Goal: Complete application form

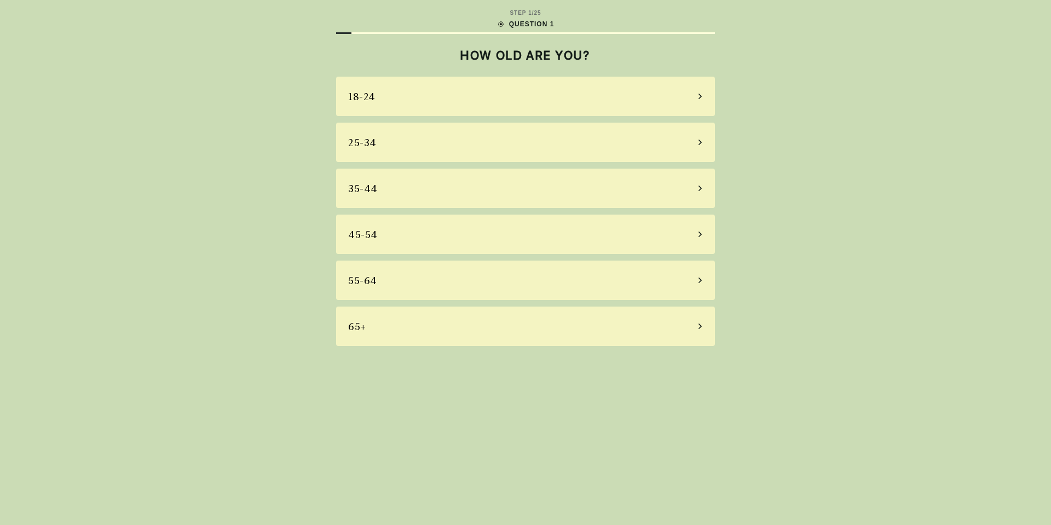
click at [415, 110] on div "18-24" at bounding box center [525, 96] width 379 height 39
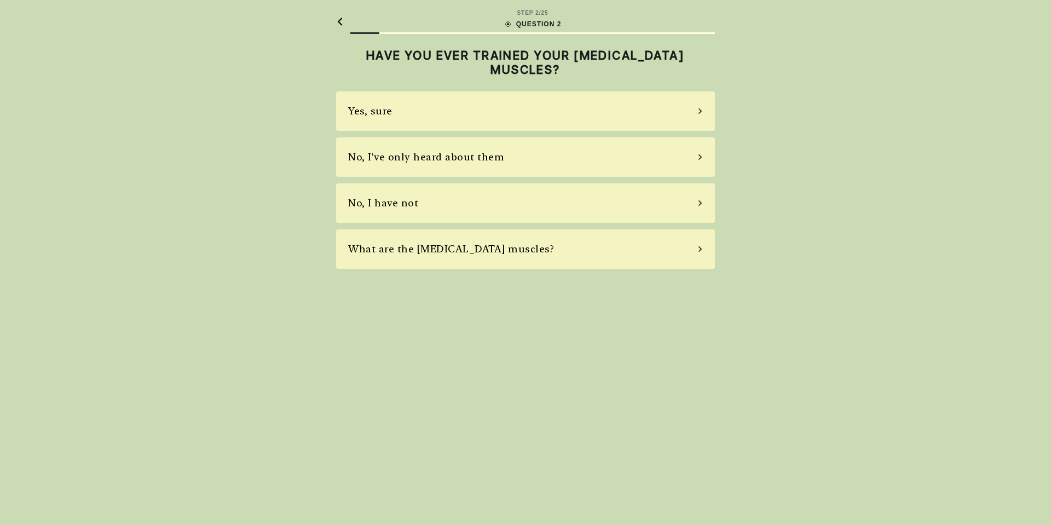
click at [415, 110] on div "Yes, sure" at bounding box center [525, 110] width 379 height 39
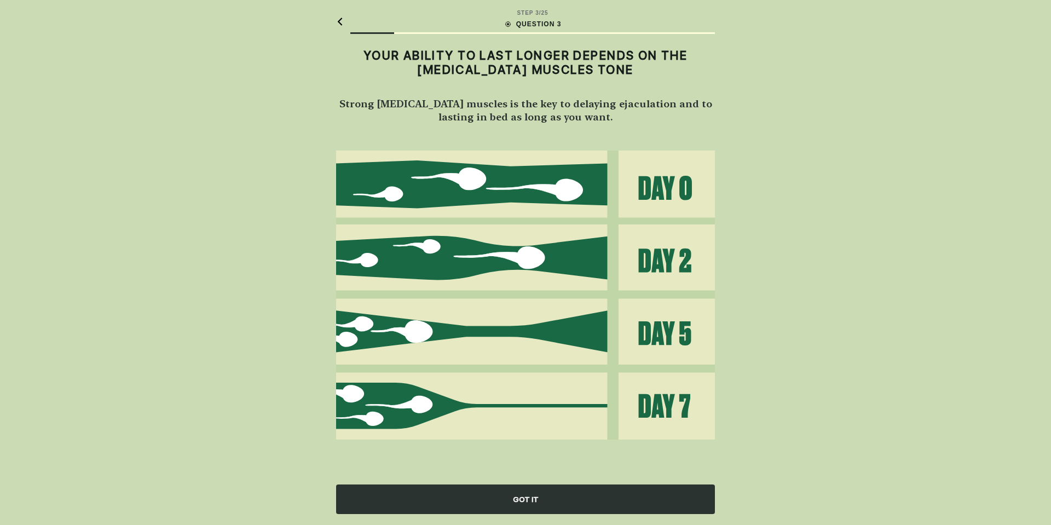
click at [563, 494] on div "GOT IT" at bounding box center [525, 499] width 379 height 30
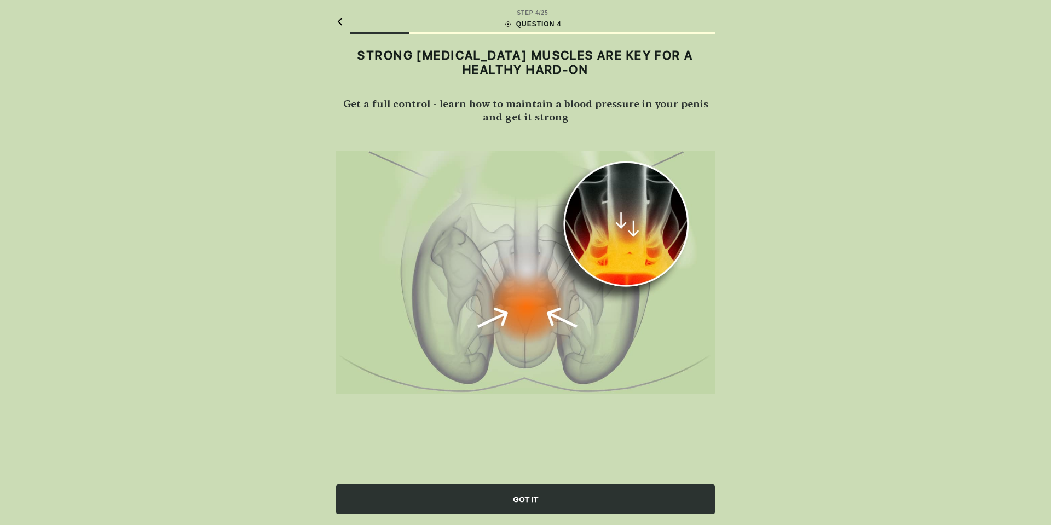
click at [563, 494] on div "GOT IT" at bounding box center [525, 499] width 379 height 30
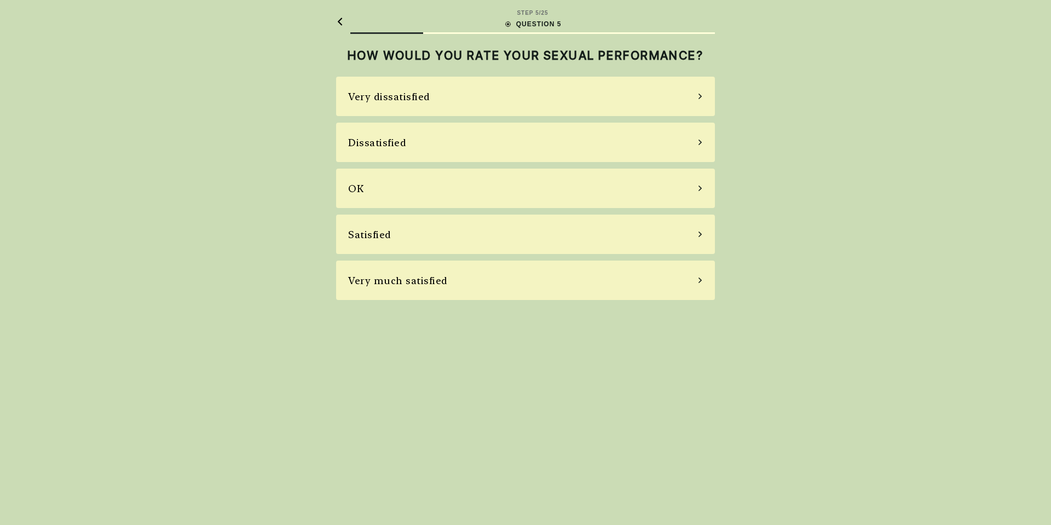
click at [437, 183] on div "OK" at bounding box center [525, 188] width 379 height 39
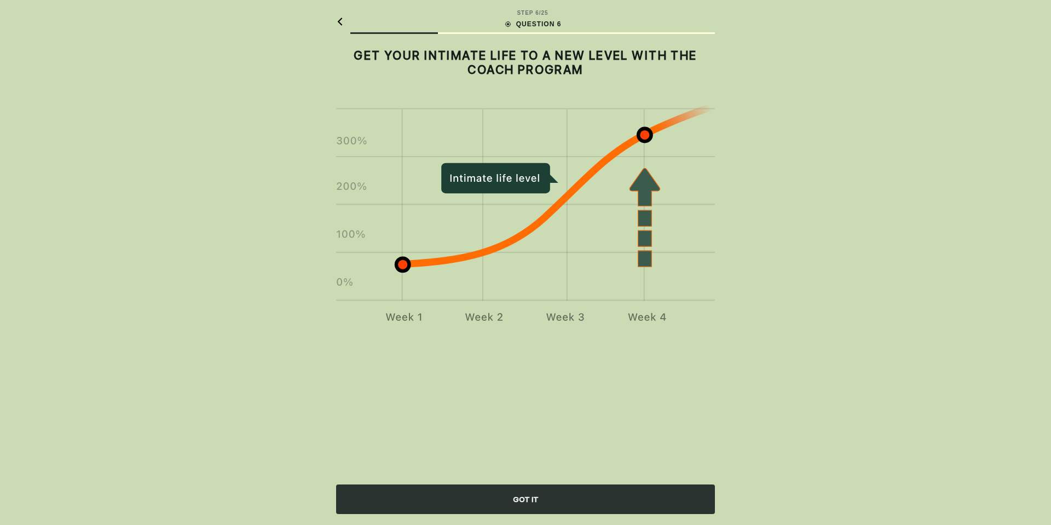
click at [580, 488] on div "GOT IT" at bounding box center [525, 499] width 379 height 30
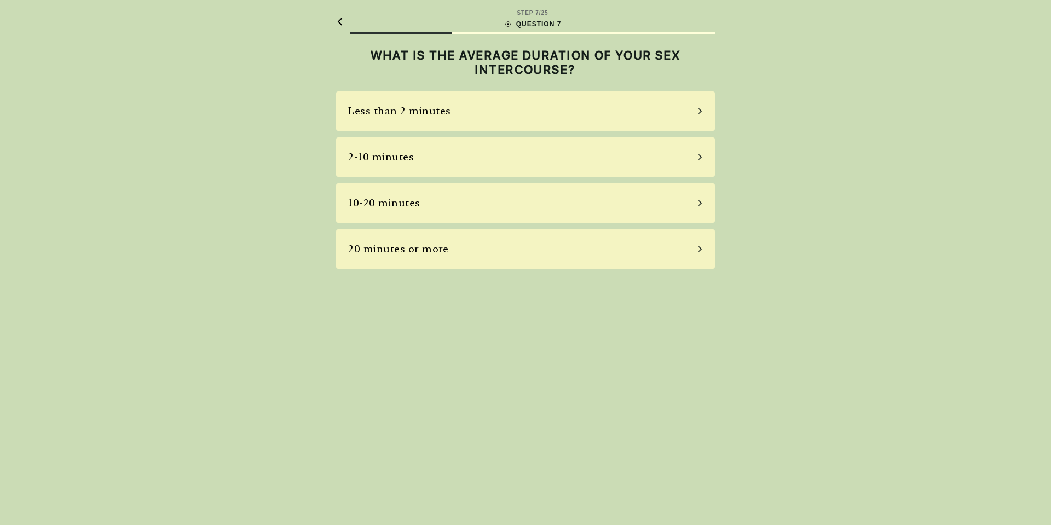
click at [451, 164] on div "2-10 minutes" at bounding box center [525, 156] width 379 height 39
click at [438, 198] on div "Most of the time" at bounding box center [525, 202] width 379 height 39
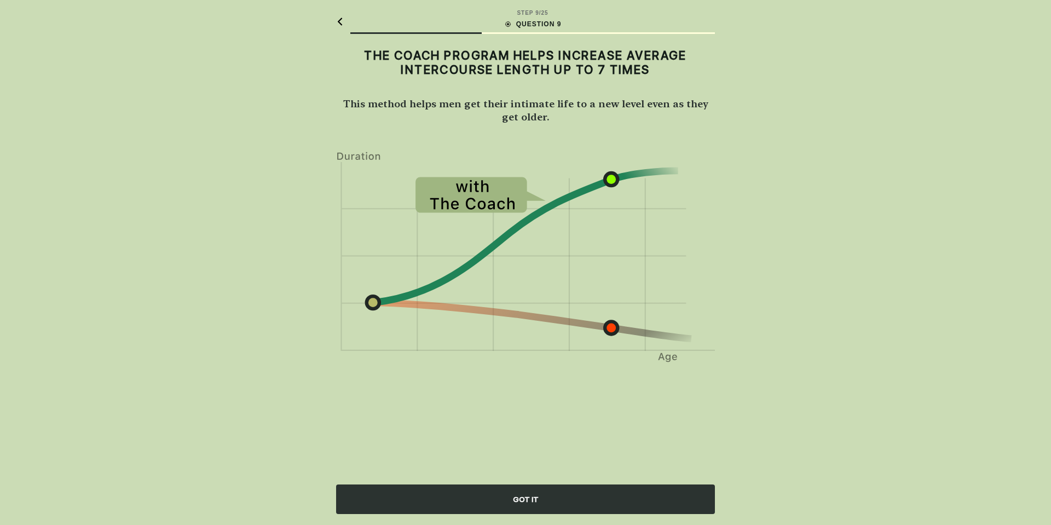
click at [599, 495] on div "GOT IT" at bounding box center [525, 499] width 379 height 30
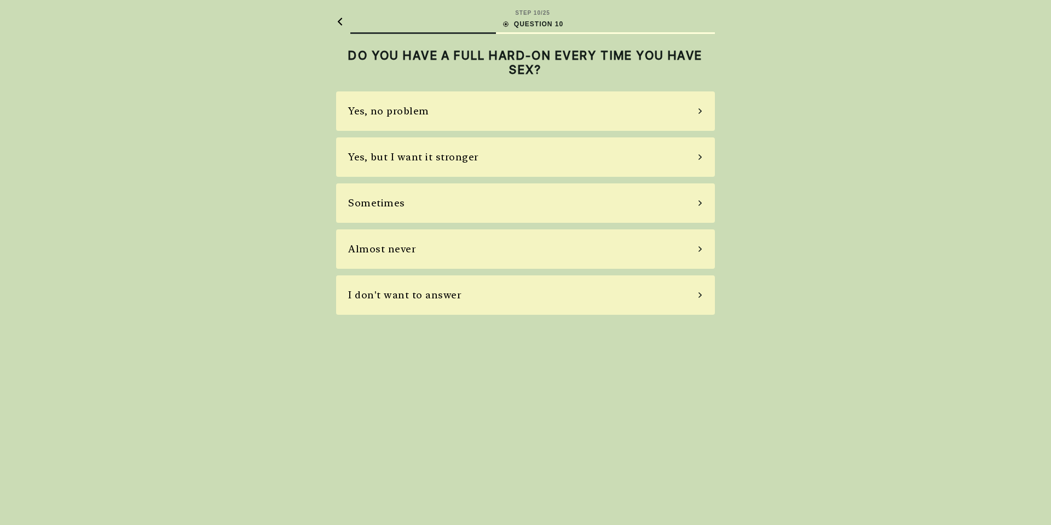
click at [455, 159] on div "Yes, but I want it stronger" at bounding box center [413, 156] width 131 height 15
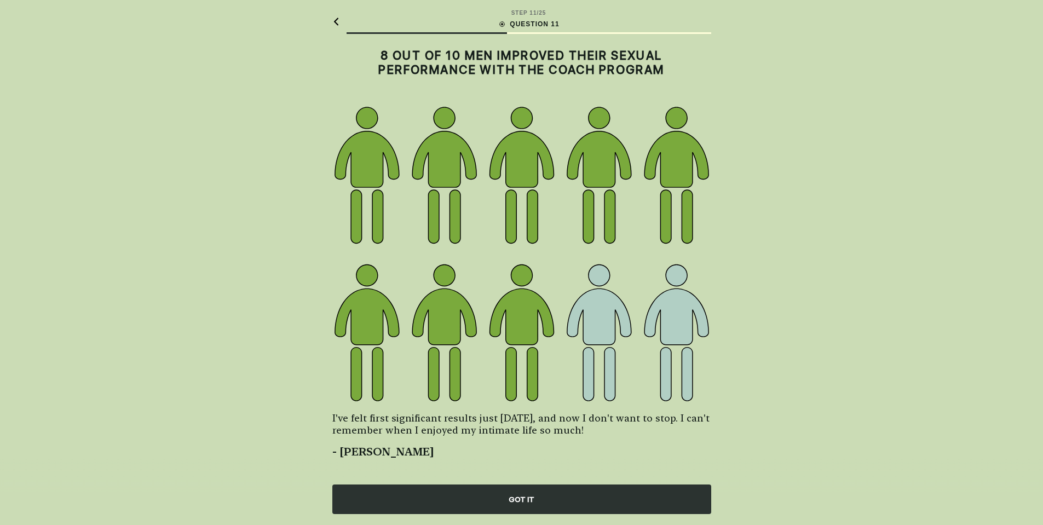
click at [604, 492] on div "GOT IT" at bounding box center [521, 499] width 379 height 30
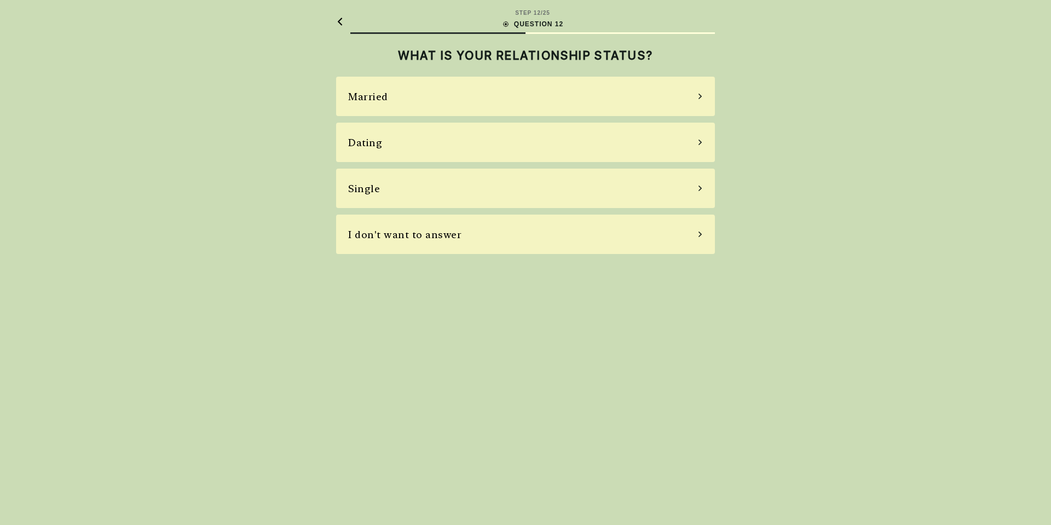
click at [450, 141] on div "Dating" at bounding box center [525, 142] width 379 height 39
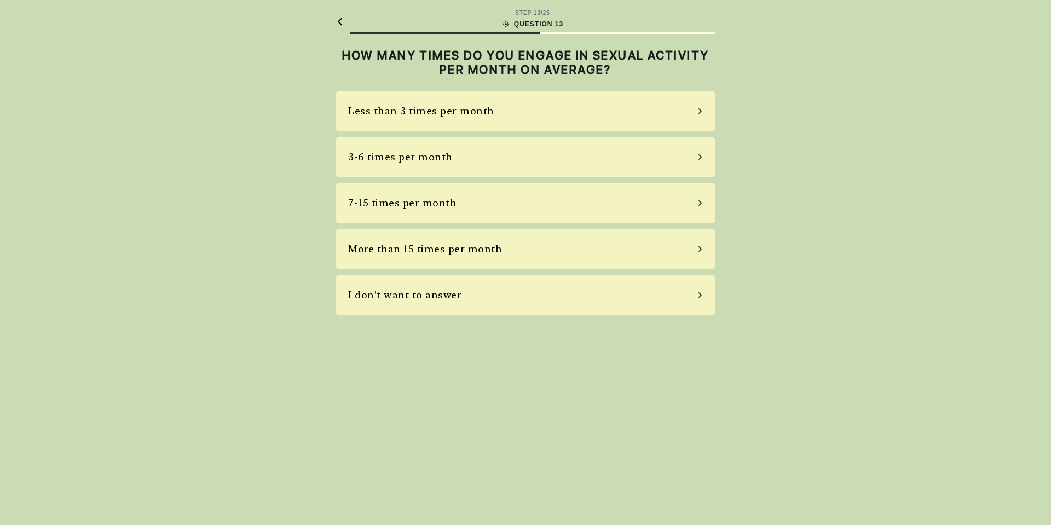
click at [452, 162] on div "3-6 times per month" at bounding box center [525, 156] width 379 height 39
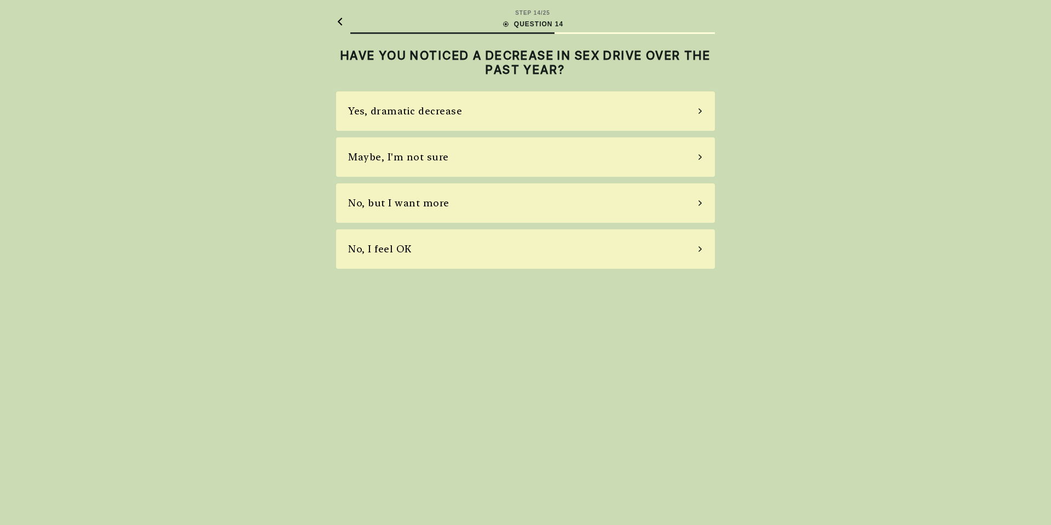
click at [468, 164] on div "Maybe, I'm not sure" at bounding box center [525, 156] width 379 height 39
click at [471, 152] on div "Yes, I use pills from time to time" at bounding box center [430, 156] width 164 height 15
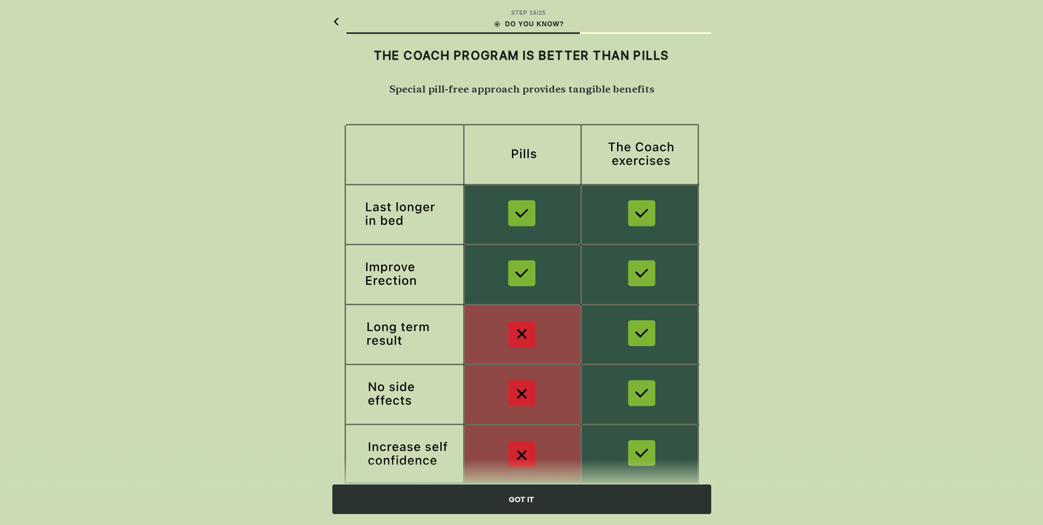
click at [503, 494] on div "GOT IT" at bounding box center [521, 499] width 379 height 30
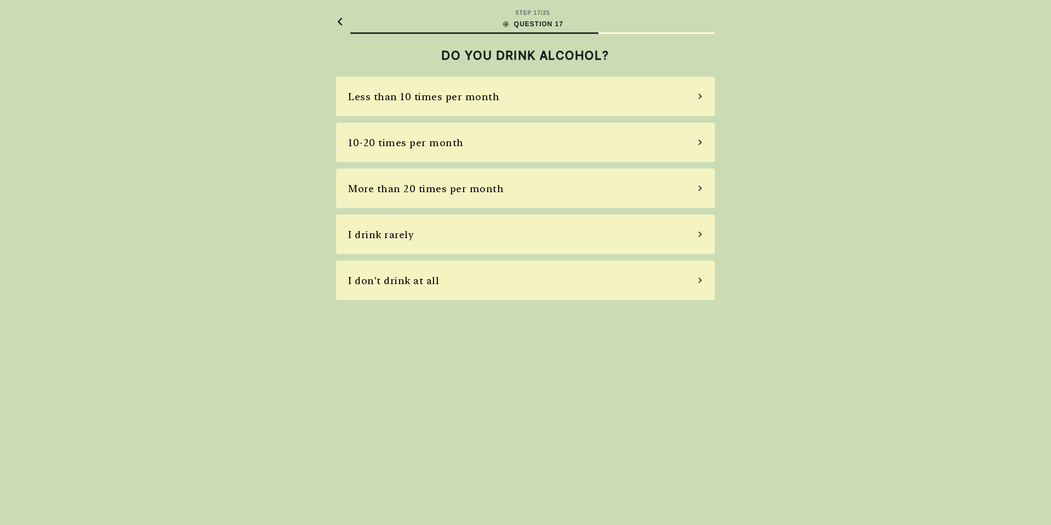
click at [594, 97] on div "Less than 10 times per month" at bounding box center [525, 96] width 379 height 39
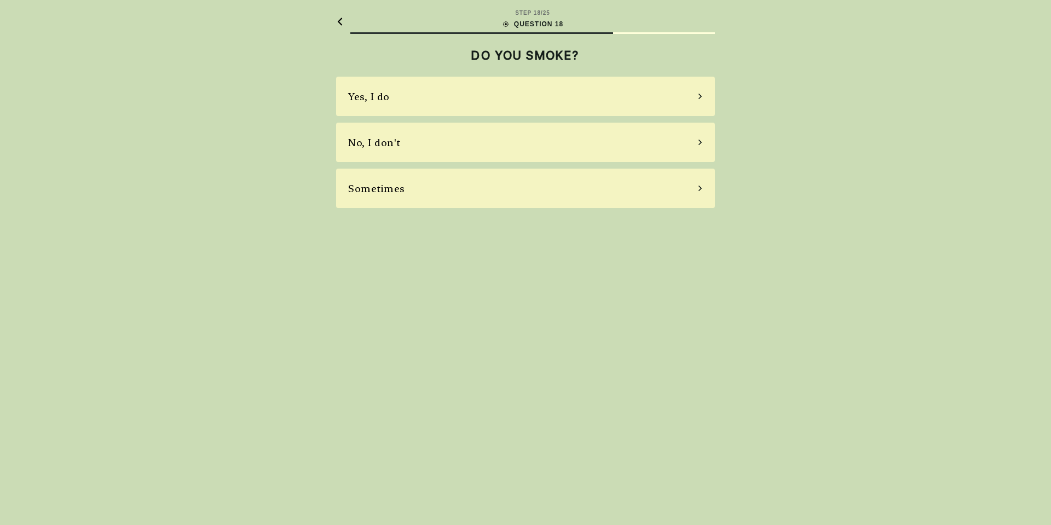
click at [594, 97] on div "Yes, I do" at bounding box center [525, 96] width 379 height 39
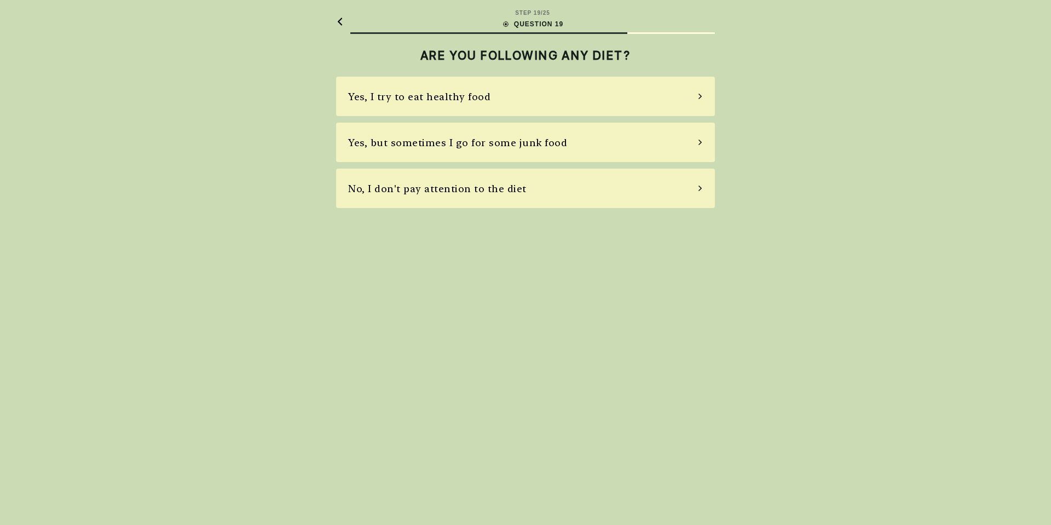
click at [594, 97] on div "Yes, I try to eat healthy food" at bounding box center [525, 96] width 379 height 39
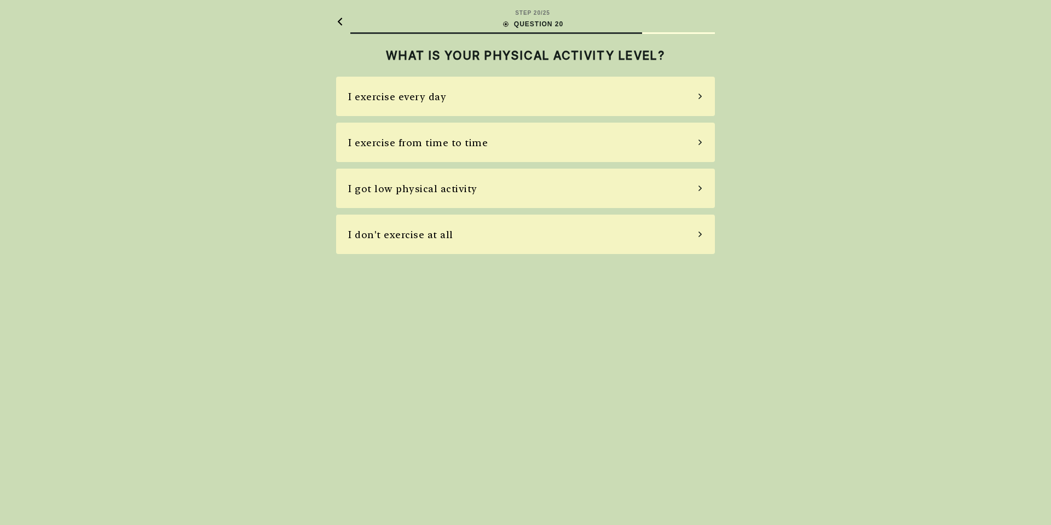
click at [594, 97] on div "I exercise every day" at bounding box center [525, 96] width 379 height 39
click at [594, 97] on div "Terrible, a lot of stress" at bounding box center [525, 96] width 379 height 39
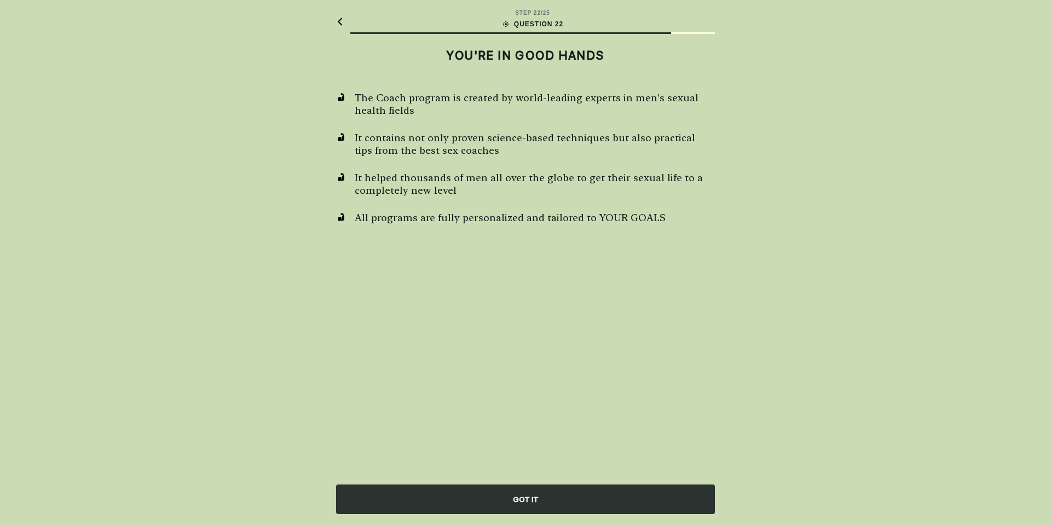
click at [582, 506] on div "GOT IT" at bounding box center [525, 499] width 379 height 30
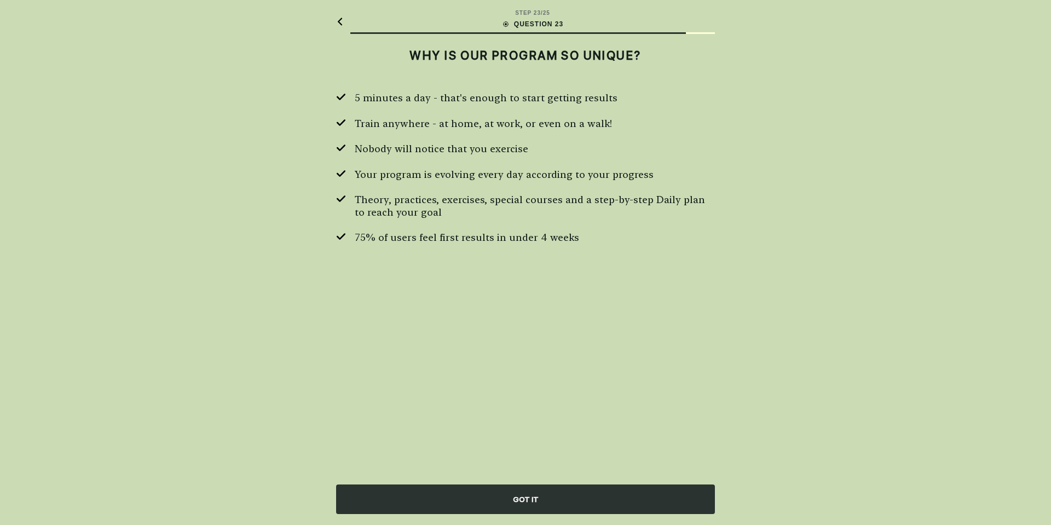
click at [581, 504] on div "GOT IT" at bounding box center [525, 499] width 379 height 30
